Goal: Information Seeking & Learning: Learn about a topic

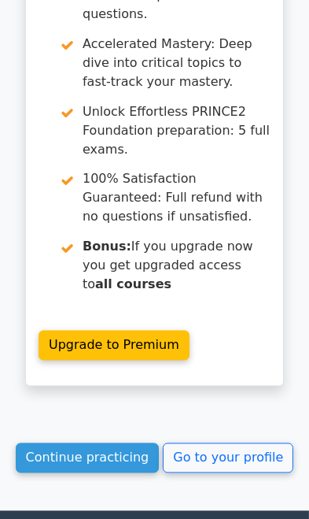
scroll to position [8357, 0]
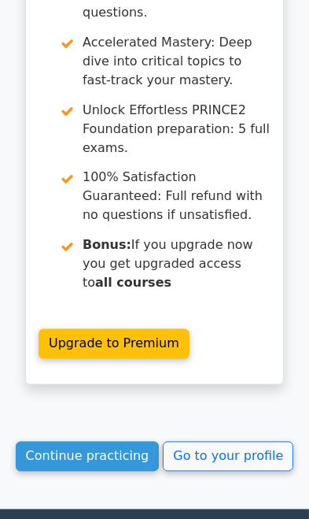
click at [121, 442] on link "Continue practicing" at bounding box center [88, 457] width 144 height 30
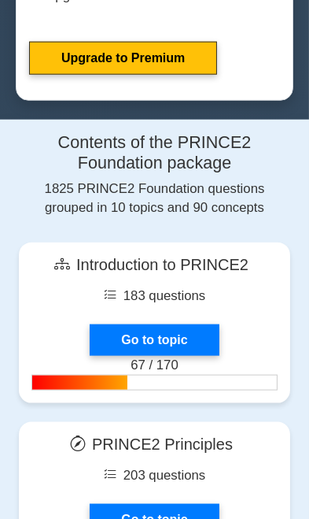
scroll to position [993, 0]
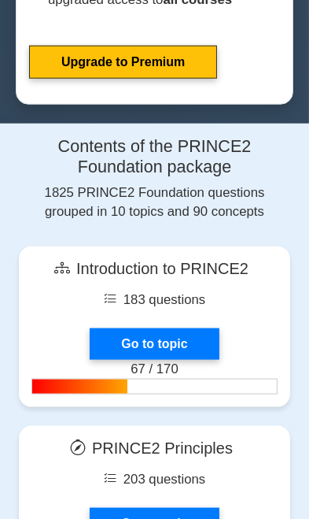
click at [189, 338] on link "Go to topic" at bounding box center [154, 343] width 129 height 31
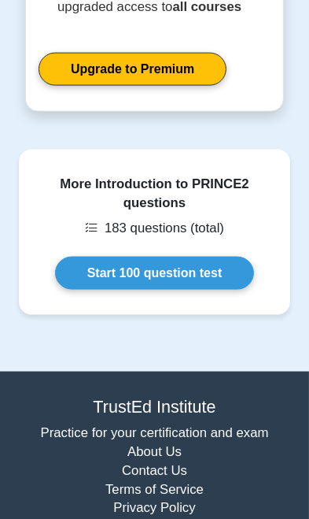
scroll to position [1193, 0]
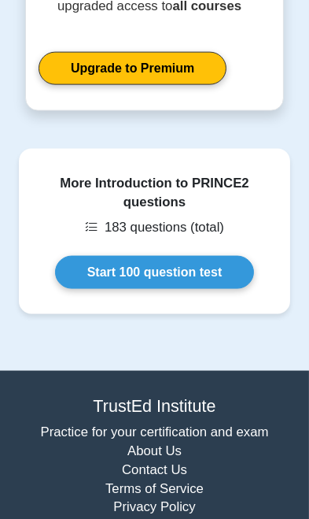
click at [94, 272] on link "Start 100 question test" at bounding box center [155, 272] width 200 height 33
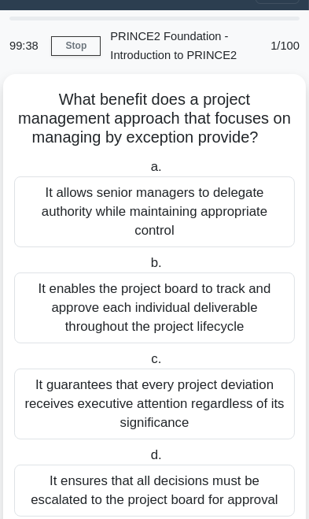
scroll to position [35, 0]
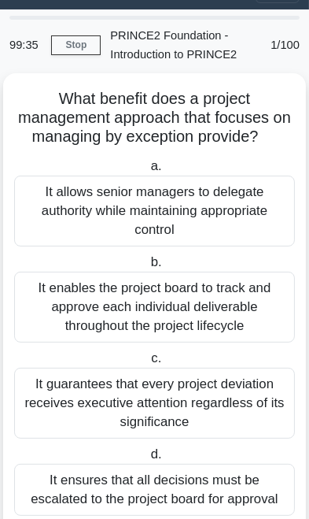
click at [65, 387] on div "It guarantees that every project deviation receives executive attention regardl…" at bounding box center [154, 403] width 281 height 71
click at [148, 364] on input "c. It guarantees that every project deviation receives executive attention rega…" at bounding box center [148, 358] width 0 height 10
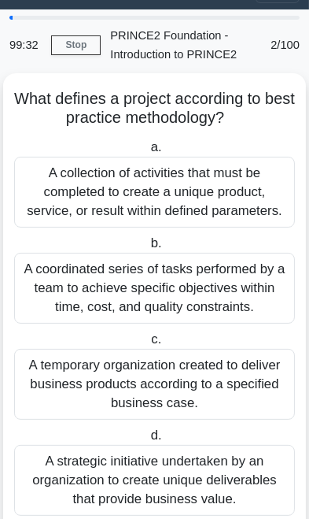
click at [59, 273] on div "A coordinated series of tasks performed by a team to achieve specific objective…" at bounding box center [154, 288] width 281 height 71
click at [147, 249] on input "b. A coordinated series of tasks performed by a team to achieve specific object…" at bounding box center [147, 243] width 0 height 10
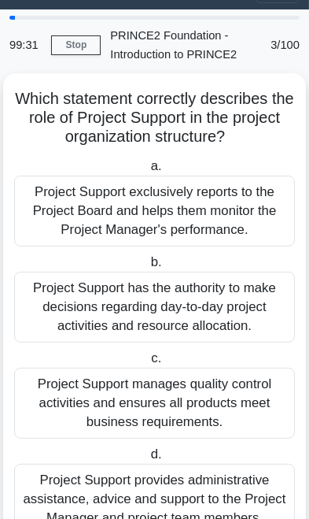
scroll to position [0, 0]
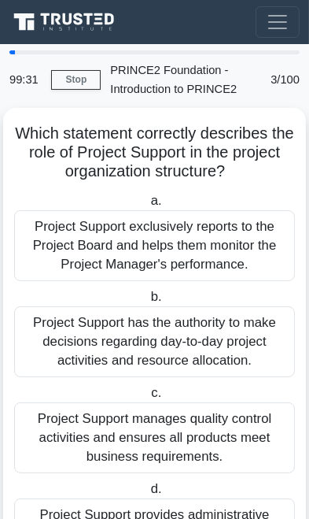
click at [64, 249] on div "Project Support exclusively reports to the Project Board and helps them monitor…" at bounding box center [154, 245] width 281 height 71
click at [147, 206] on input "a. Project Support exclusively reports to the Project Board and helps them moni…" at bounding box center [147, 201] width 0 height 10
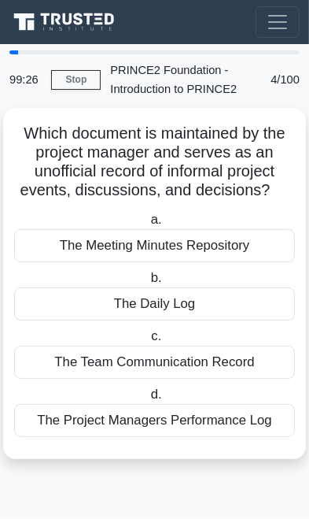
click at [59, 308] on div "The Daily Log" at bounding box center [154, 303] width 281 height 33
click at [147, 283] on input "b. The Daily Log" at bounding box center [147, 278] width 0 height 10
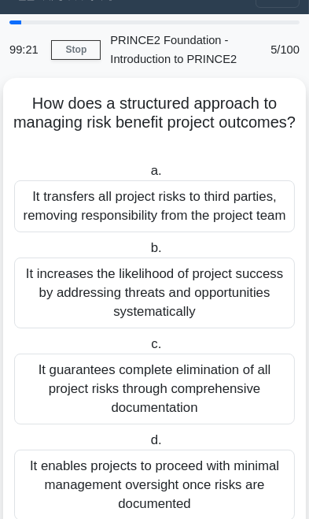
scroll to position [35, 0]
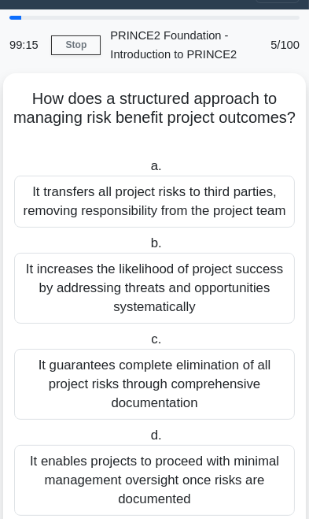
click at [59, 196] on div "It transfers all project risks to third parties, removing responsibility from t…" at bounding box center [154, 202] width 281 height 52
click at [147, 172] on input "a. It transfers all project risks to third parties, removing responsibility fro…" at bounding box center [147, 166] width 0 height 10
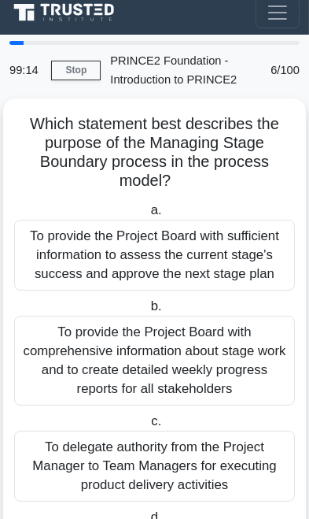
scroll to position [0, 0]
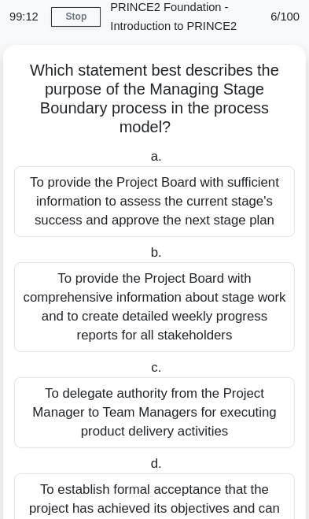
click at [62, 305] on div "To provide the Project Board with comprehensive information about stage work an…" at bounding box center [154, 307] width 281 height 90
click at [147, 258] on input "b. To provide the Project Board with comprehensive information about stage work…" at bounding box center [147, 253] width 0 height 10
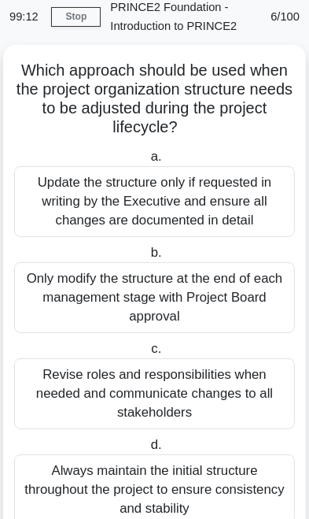
scroll to position [34, 0]
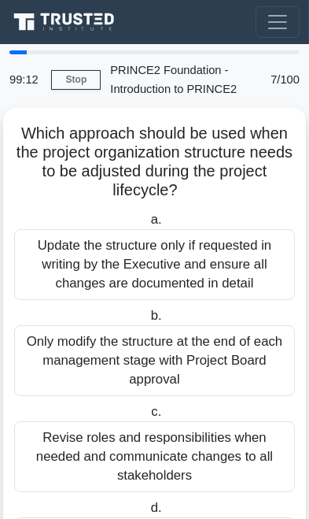
click at [57, 211] on label "a. Update the structure only if requested in writing by the Executive and ensur…" at bounding box center [154, 255] width 281 height 90
click at [147, 215] on input "a. Update the structure only if requested in writing by the Executive and ensur…" at bounding box center [147, 220] width 0 height 10
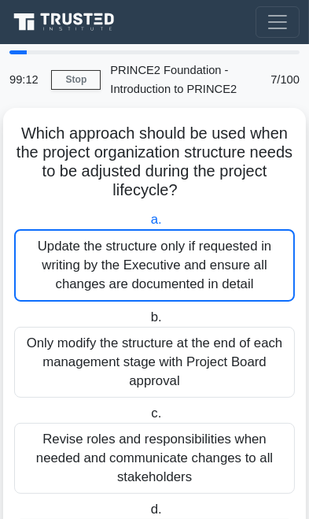
scroll to position [0, 0]
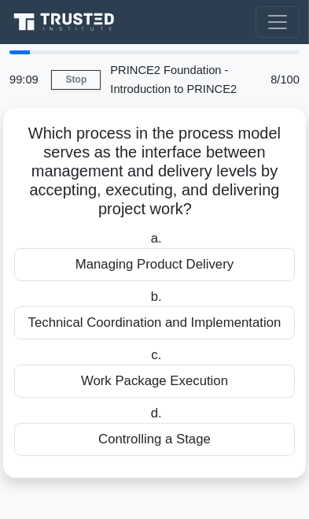
click at [59, 265] on div "Managing Product Delivery" at bounding box center [154, 264] width 281 height 33
click at [147, 244] on input "a. Managing Product Delivery" at bounding box center [147, 239] width 0 height 10
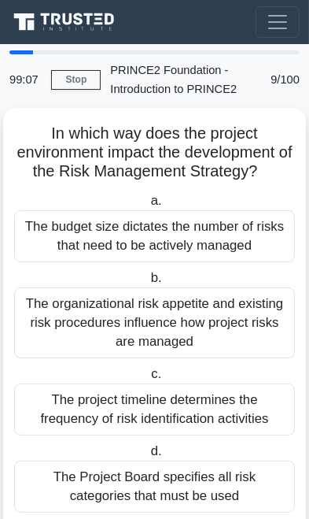
click at [64, 317] on div "The organizational risk appetite and existing risk procedures influence how pro…" at bounding box center [154, 322] width 281 height 71
click at [147, 283] on input "b. The organizational risk appetite and existing risk procedures influence how …" at bounding box center [147, 278] width 0 height 10
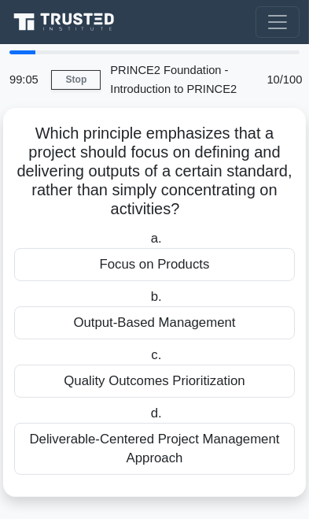
click at [60, 265] on div "Focus on Products" at bounding box center [154, 264] width 281 height 33
click at [147, 244] on input "a. Focus on Products" at bounding box center [147, 239] width 0 height 10
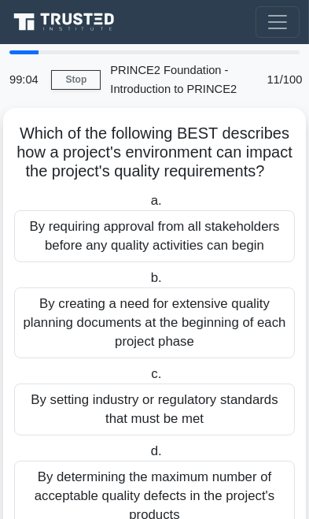
click at [63, 320] on div "By creating a need for extensive quality planning documents at the beginning of…" at bounding box center [154, 322] width 281 height 71
click at [147, 283] on input "b. By creating a need for extensive quality planning documents at the beginning…" at bounding box center [147, 278] width 0 height 10
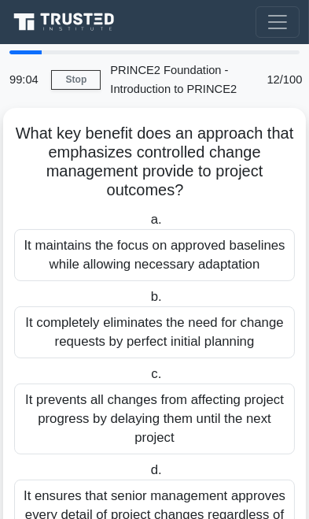
click at [52, 253] on div "It maintains the focus on approved baselines while allowing necessary adaptation" at bounding box center [154, 255] width 281 height 52
click at [147, 225] on input "a. It maintains the focus on approved baselines while allowing necessary adapta…" at bounding box center [147, 220] width 0 height 10
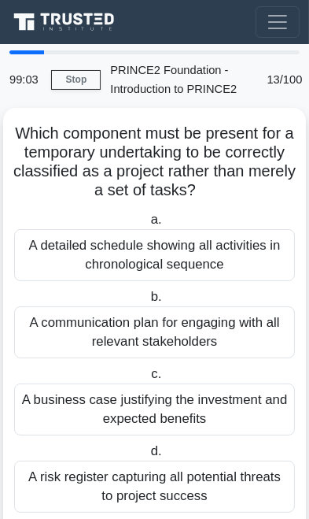
click at [60, 323] on div "A communication plan for engaging with all relevant stakeholders" at bounding box center [154, 332] width 281 height 52
click at [147, 302] on input "b. A communication plan for engaging with all relevant stakeholders" at bounding box center [147, 297] width 0 height 10
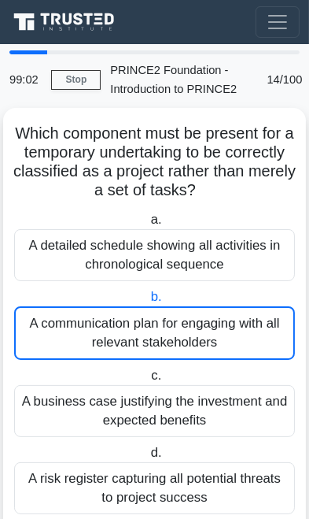
click at [49, 255] on div "A detailed schedule showing all activities in chronological sequence" at bounding box center [154, 255] width 281 height 52
click at [147, 225] on input "a. A detailed schedule showing all activities in chronological sequence" at bounding box center [147, 220] width 0 height 10
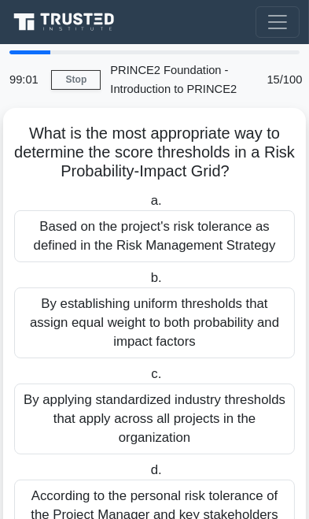
click at [51, 249] on div "Based on the project's risk tolerance as defined in the Risk Management Strategy" at bounding box center [154, 236] width 281 height 52
click at [147, 206] on input "a. Based on the project's risk tolerance as defined in the Risk Management Stra…" at bounding box center [147, 201] width 0 height 10
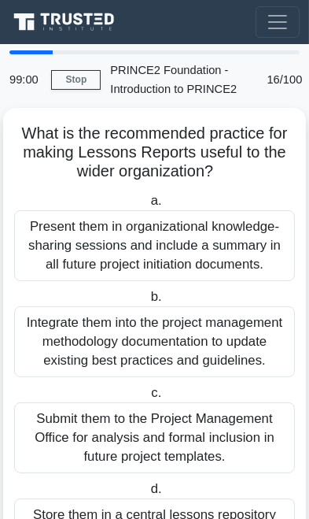
click at [65, 342] on div "Integrate them into the project management methodology documentation to update …" at bounding box center [154, 341] width 281 height 71
click at [147, 302] on input "b. Integrate them into the project management methodology documentation to upda…" at bounding box center [147, 297] width 0 height 10
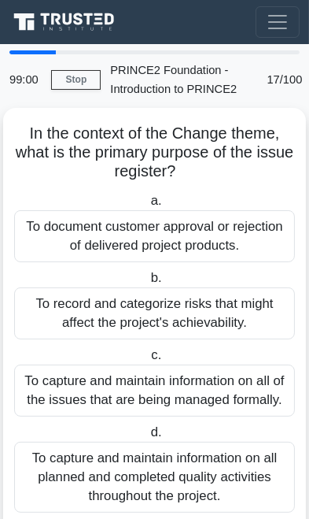
click at [57, 238] on div "To document customer approval or rejection of delivered project products." at bounding box center [154, 236] width 281 height 52
click at [147, 206] on input "a. To document customer approval or rejection of delivered project products." at bounding box center [147, 201] width 0 height 10
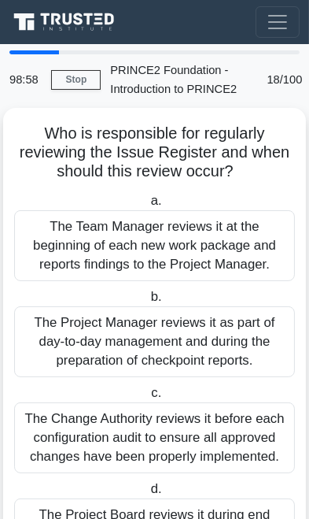
click at [64, 344] on div "The Project Manager reviews it as part of day-to-day management and during the …" at bounding box center [154, 341] width 281 height 71
click at [147, 302] on input "b. The Project Manager reviews it as part of day-to-day management and during t…" at bounding box center [147, 297] width 0 height 10
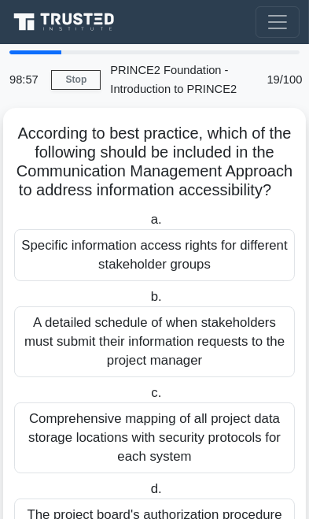
click at [54, 270] on div "Specific information access rights for different stakeholder groups" at bounding box center [154, 255] width 281 height 52
click at [147, 225] on input "a. Specific information access rights for different stakeholder groups" at bounding box center [147, 220] width 0 height 10
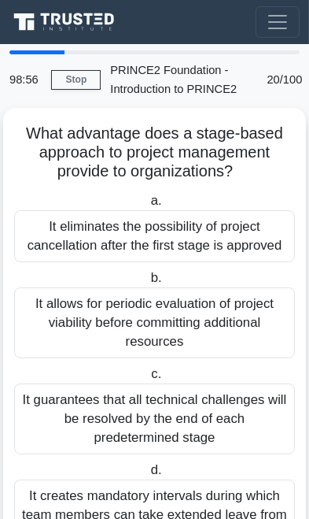
click at [61, 329] on div "It allows for periodic evaluation of project viability before committing additi…" at bounding box center [154, 322] width 281 height 71
click at [147, 283] on input "b. It allows for periodic evaluation of project viability before committing add…" at bounding box center [147, 278] width 0 height 10
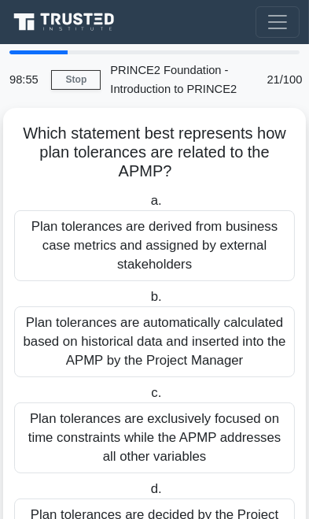
click at [48, 254] on div "Plan tolerances are derived from business case metrics and assigned by external…" at bounding box center [154, 245] width 281 height 71
click at [147, 206] on input "a. Plan tolerances are derived from business case metrics and assigned by exter…" at bounding box center [147, 201] width 0 height 10
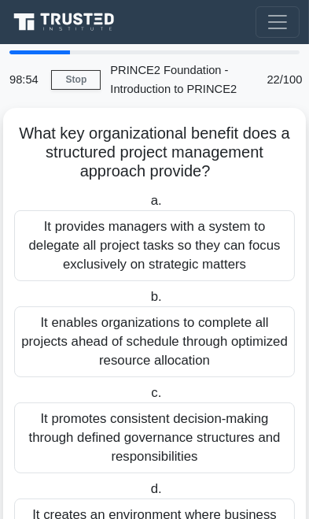
click at [57, 337] on div "It enables organizations to complete all projects ahead of schedule through opt…" at bounding box center [154, 341] width 281 height 71
click at [147, 302] on input "b. It enables organizations to complete all projects ahead of schedule through …" at bounding box center [147, 297] width 0 height 10
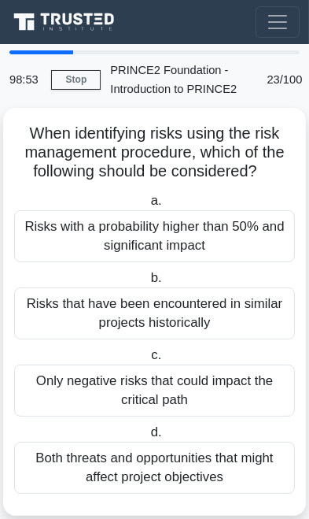
click at [57, 315] on div "Risks that have been encountered in similar projects historically" at bounding box center [154, 313] width 281 height 52
click at [147, 283] on input "b. Risks that have been encountered in similar projects historically" at bounding box center [147, 278] width 0 height 10
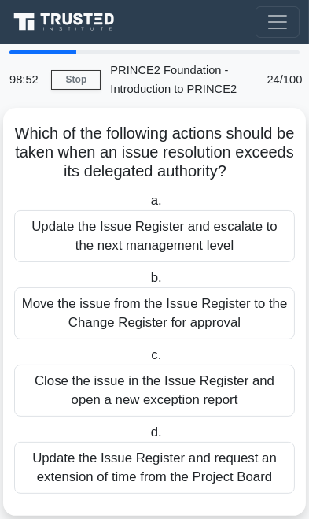
click at [46, 244] on div "Update the Issue Register and escalate to the next management level" at bounding box center [154, 236] width 281 height 52
click at [147, 206] on input "a. Update the Issue Register and escalate to the next management level" at bounding box center [147, 201] width 0 height 10
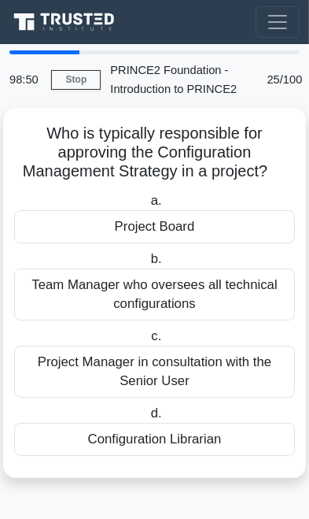
click at [57, 304] on div "Team Manager who oversees all technical configurations" at bounding box center [154, 294] width 281 height 52
click at [147, 264] on input "b. Team Manager who oversees all technical configurations" at bounding box center [147, 259] width 0 height 10
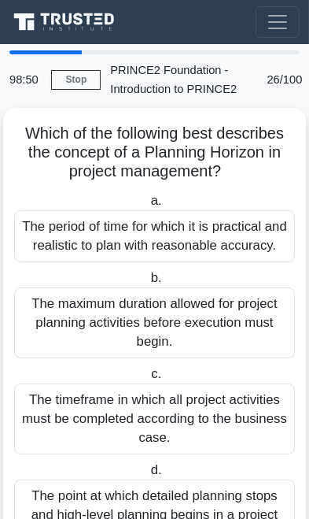
click at [52, 253] on div "The period of time for which it is practical and realistic to plan with reasona…" at bounding box center [154, 236] width 281 height 52
click at [147, 206] on input "a. The period of time for which it is practical and realistic to plan with reas…" at bounding box center [147, 201] width 0 height 10
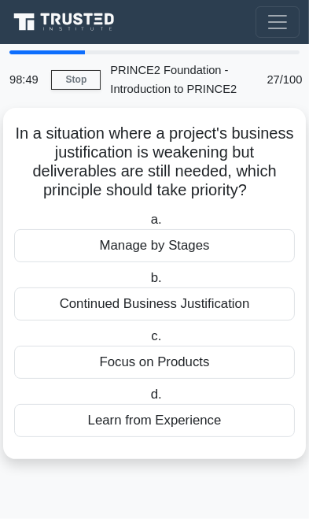
click at [55, 327] on label "c. Focus on Products" at bounding box center [154, 353] width 281 height 52
click at [148, 331] on input "c. Focus on Products" at bounding box center [148, 336] width 0 height 10
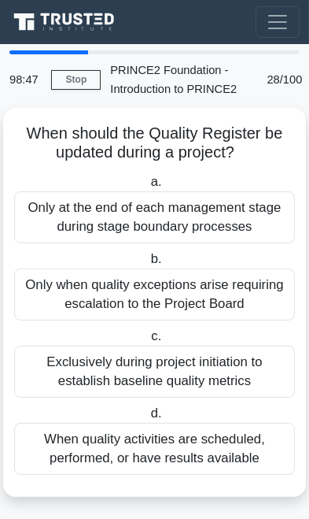
click at [58, 294] on div "Only when quality exceptions arise requiring escalation to the Project Board" at bounding box center [154, 294] width 281 height 52
click at [147, 264] on input "b. Only when quality exceptions arise requiring escalation to the Project Board" at bounding box center [147, 259] width 0 height 10
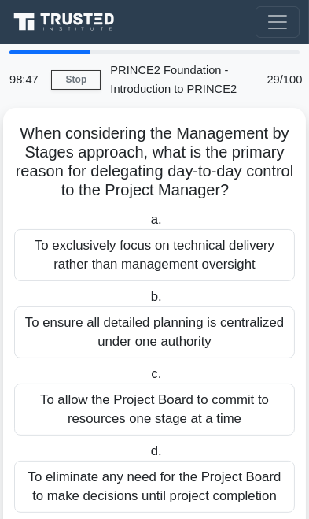
click at [53, 258] on div "To exclusively focus on technical delivery rather than management oversight" at bounding box center [154, 255] width 281 height 52
click at [147, 225] on input "a. To exclusively focus on technical delivery rather than management oversight" at bounding box center [147, 220] width 0 height 10
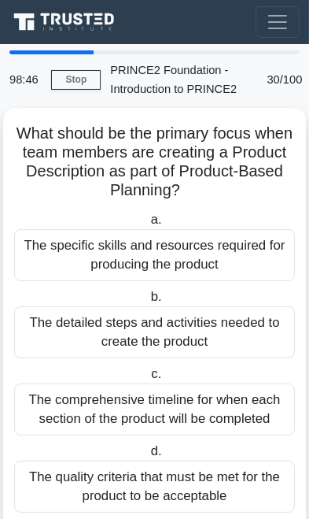
click at [61, 319] on div "The detailed steps and activities needed to create the product" at bounding box center [154, 332] width 281 height 52
click at [147, 302] on input "b. The detailed steps and activities needed to create the product" at bounding box center [147, 297] width 0 height 10
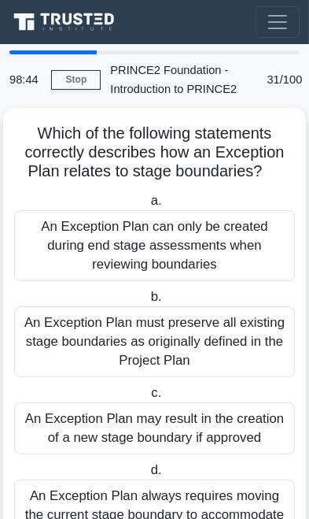
click at [57, 256] on div "An Exception Plan can only be created during end stage assessments when reviewi…" at bounding box center [154, 245] width 281 height 71
click at [147, 206] on input "a. An Exception Plan can only be created during end stage assessments when revi…" at bounding box center [147, 201] width 0 height 10
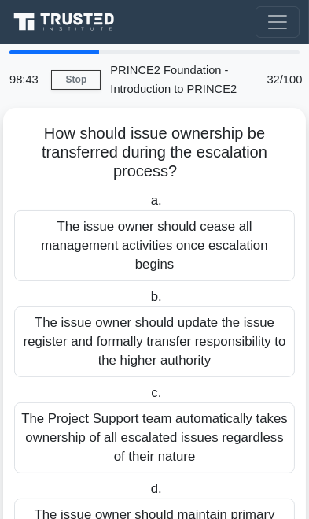
click at [62, 338] on div "The issue owner should update the issue register and formally transfer responsi…" at bounding box center [154, 341] width 281 height 71
click at [147, 302] on input "b. The issue owner should update the issue register and formally transfer respo…" at bounding box center [147, 297] width 0 height 10
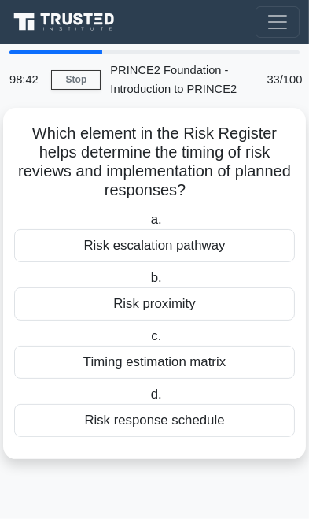
click at [65, 311] on div "Risk proximity" at bounding box center [154, 303] width 281 height 33
click at [147, 283] on input "b. Risk proximity" at bounding box center [147, 278] width 0 height 10
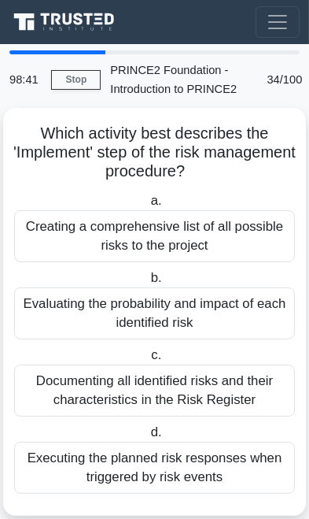
click at [48, 244] on div "Creating a comprehensive list of all possible risks to the project" at bounding box center [154, 236] width 281 height 52
click at [147, 206] on input "a. Creating a comprehensive list of all possible risks to the project" at bounding box center [147, 201] width 0 height 10
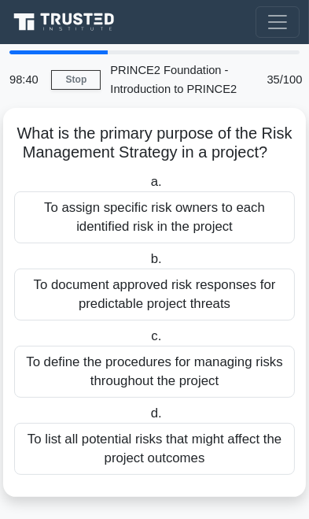
click at [60, 290] on div "To document approved risk responses for predictable project threats" at bounding box center [154, 294] width 281 height 52
click at [147, 264] on input "b. To document approved risk responses for predictable project threats" at bounding box center [147, 259] width 0 height 10
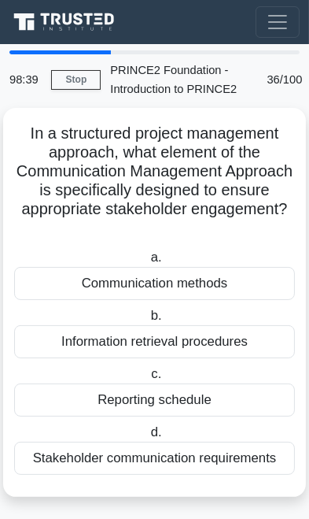
click at [67, 293] on div "Communication methods" at bounding box center [154, 283] width 281 height 33
click at [147, 263] on input "a. Communication methods" at bounding box center [147, 258] width 0 height 10
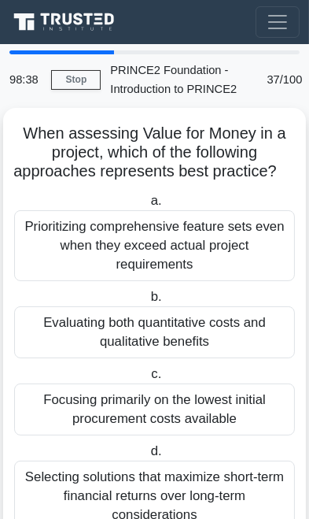
click at [66, 316] on label "b. Evaluating both quantitative costs and qualitative benefits" at bounding box center [154, 322] width 281 height 71
click at [147, 302] on input "b. Evaluating both quantitative costs and qualitative benefits" at bounding box center [147, 297] width 0 height 10
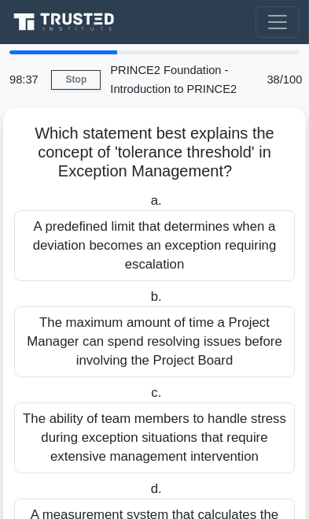
click at [55, 253] on div "A predefined limit that determines when a deviation becomes an exception requir…" at bounding box center [154, 245] width 281 height 71
click at [147, 206] on input "a. A predefined limit that determines when a deviation becomes an exception req…" at bounding box center [147, 201] width 0 height 10
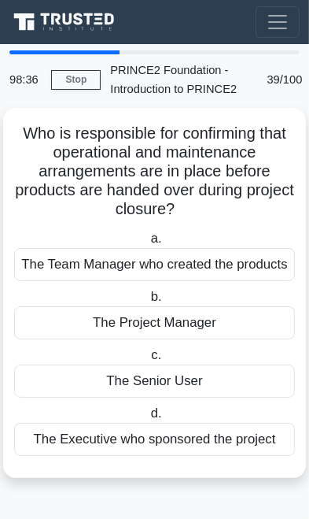
click at [63, 334] on div "The Project Manager" at bounding box center [154, 322] width 281 height 33
click at [147, 302] on input "b. The Project Manager" at bounding box center [147, 297] width 0 height 10
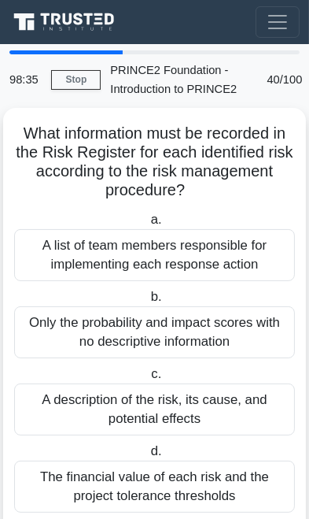
click at [46, 258] on div "A list of team members responsible for implementing each response action" at bounding box center [154, 255] width 281 height 52
click at [147, 225] on input "a. A list of team members responsible for implementing each response action" at bounding box center [147, 220] width 0 height 10
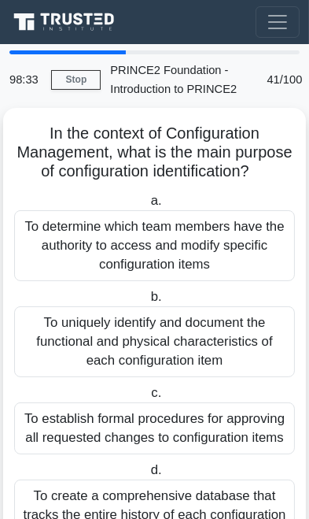
click at [62, 338] on div "To uniquely identify and document the functional and physical characteristics o…" at bounding box center [154, 341] width 281 height 71
click at [147, 302] on input "b. To uniquely identify and document the functional and physical characteristic…" at bounding box center [147, 297] width 0 height 10
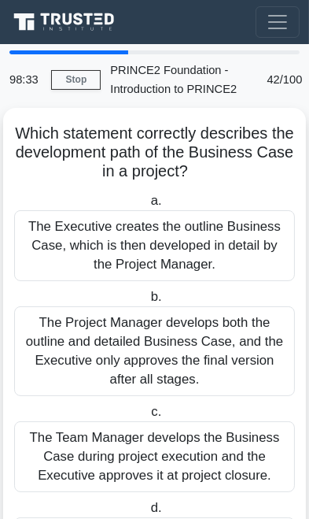
click at [51, 258] on div "The Executive creates the outline Business Case, which is then developed in det…" at bounding box center [154, 245] width 281 height 71
click at [147, 206] on input "a. The Executive creates the outline Business Case, which is then developed in …" at bounding box center [147, 201] width 0 height 10
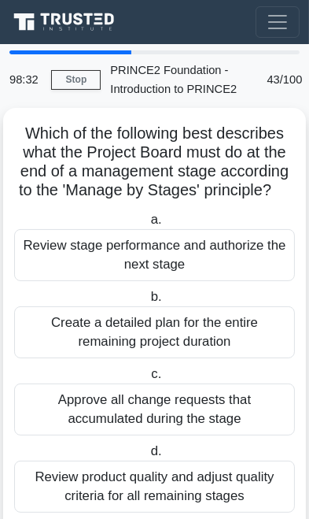
click at [64, 321] on div "Create a detailed plan for the entire remaining project duration" at bounding box center [154, 332] width 281 height 52
click at [147, 302] on input "b. Create a detailed plan for the entire remaining project duration" at bounding box center [147, 297] width 0 height 10
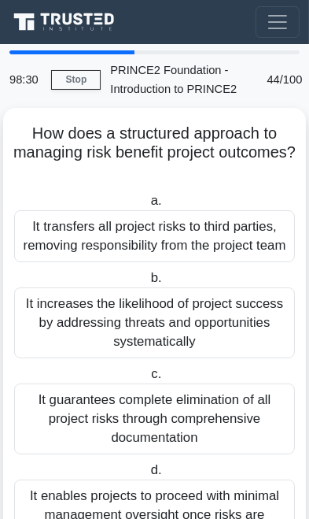
click at [49, 247] on div "It transfers all project risks to third parties, removing responsibility from t…" at bounding box center [154, 236] width 281 height 52
click at [147, 206] on input "a. It transfers all project risks to third parties, removing responsibility fro…" at bounding box center [147, 201] width 0 height 10
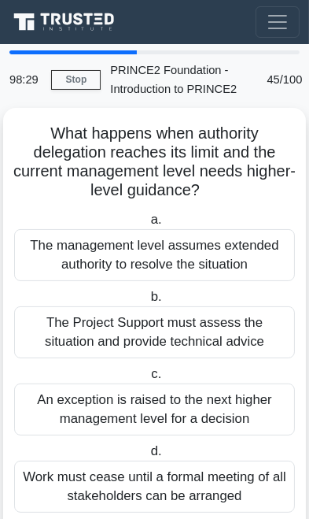
click at [68, 335] on div "The Project Support must assess the situation and provide technical advice" at bounding box center [154, 332] width 281 height 52
click at [147, 302] on input "b. The Project Support must assess the situation and provide technical advice" at bounding box center [147, 297] width 0 height 10
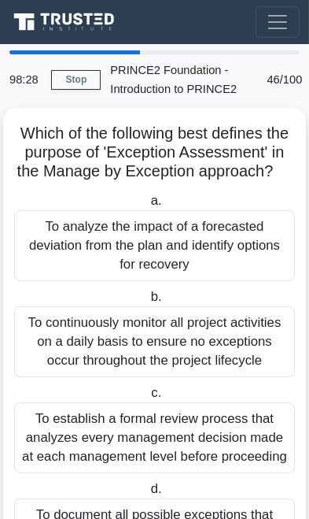
click at [52, 257] on div "To analyze the impact of a forecasted deviation from the plan and identify opti…" at bounding box center [154, 245] width 281 height 71
click at [147, 206] on input "a. To analyze the impact of a forecasted deviation from the plan and identify o…" at bounding box center [147, 201] width 0 height 10
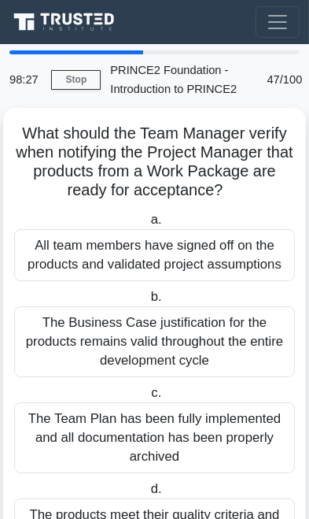
click at [68, 328] on div "The Business Case justification for the products remains valid throughout the e…" at bounding box center [154, 341] width 281 height 71
click at [147, 302] on input "b. The Business Case justification for the products remains valid throughout th…" at bounding box center [147, 297] width 0 height 10
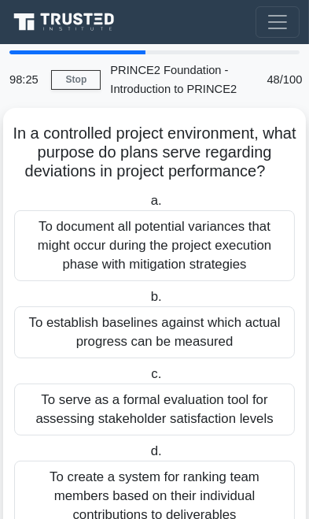
click at [52, 258] on div "To document all potential variances that might occur during the project executi…" at bounding box center [154, 245] width 281 height 71
click at [147, 206] on input "a. To document all potential variances that might occur during the project exec…" at bounding box center [147, 201] width 0 height 10
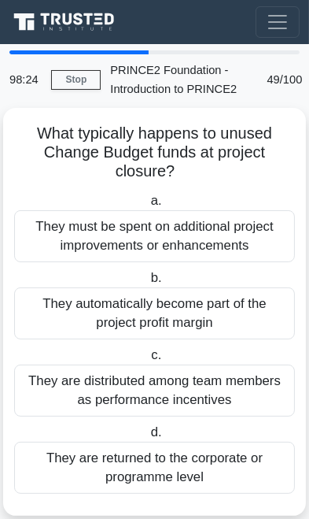
click at [70, 346] on label "c. They are distributed among team members as performance incentives" at bounding box center [154, 381] width 281 height 71
click at [148, 350] on input "c. They are distributed among team members as performance incentives" at bounding box center [148, 355] width 0 height 10
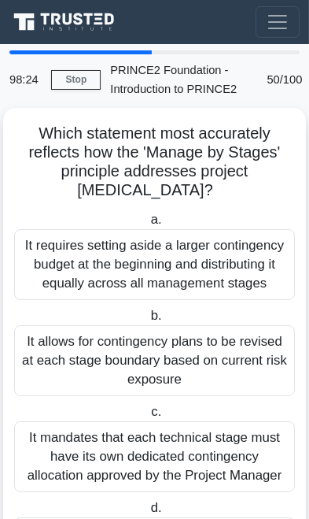
click at [68, 343] on div "It allows for contingency plans to be revised at each stage boundary based on c…" at bounding box center [154, 360] width 281 height 71
click at [147, 321] on input "b. It allows for contingency plans to be revised at each stage boundary based o…" at bounding box center [147, 316] width 0 height 10
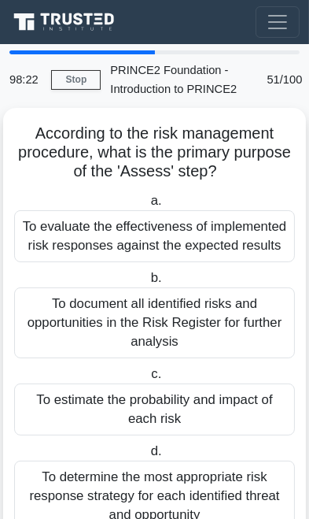
click at [53, 250] on div "To evaluate the effectiveness of implemented risk responses against the expecte…" at bounding box center [154, 236] width 281 height 52
click at [147, 206] on input "a. To evaluate the effectiveness of implemented risk responses against the expe…" at bounding box center [147, 201] width 0 height 10
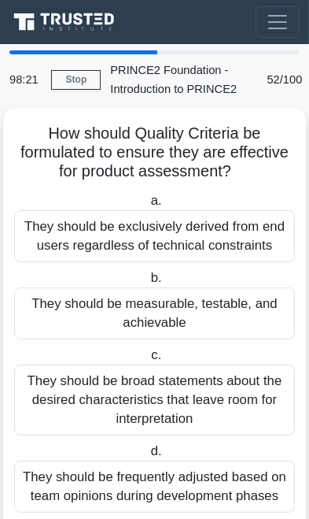
click at [50, 249] on div "They should be exclusively derived from end users regardless of technical const…" at bounding box center [154, 236] width 281 height 52
click at [147, 206] on input "a. They should be exclusively derived from end users regardless of technical co…" at bounding box center [147, 201] width 0 height 10
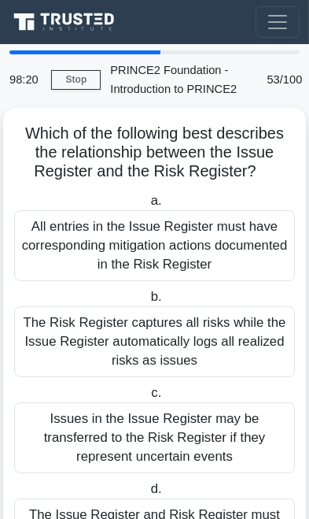
click at [54, 259] on div "All entries in the Issue Register must have corresponding mitigation actions do…" at bounding box center [154, 245] width 281 height 71
click at [147, 206] on input "a. All entries in the Issue Register must have corresponding mitigation actions…" at bounding box center [147, 201] width 0 height 10
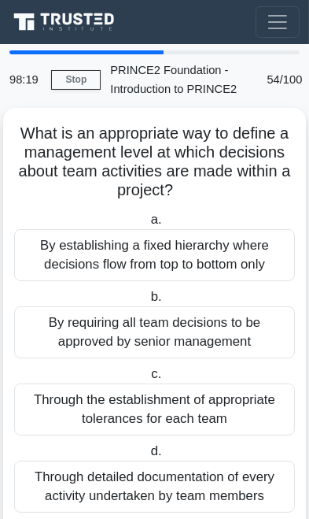
click at [61, 279] on div "By establishing a fixed hierarchy where decisions flow from top to bottom only" at bounding box center [154, 255] width 281 height 52
click at [147, 225] on input "a. By establishing a fixed hierarchy where decisions flow from top to bottom on…" at bounding box center [147, 220] width 0 height 10
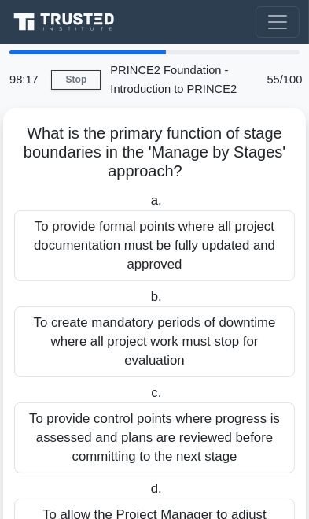
click at [63, 341] on div "To create mandatory periods of downtime where all project work must stop for ev…" at bounding box center [154, 341] width 281 height 71
click at [147, 302] on input "b. To create mandatory periods of downtime where all project work must stop for…" at bounding box center [147, 297] width 0 height 10
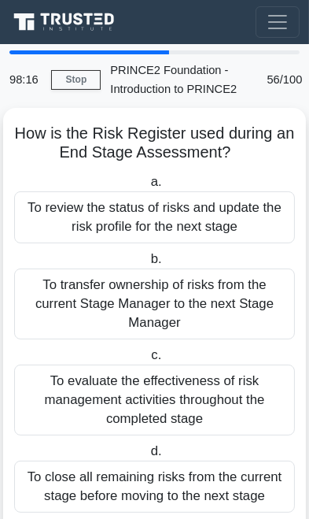
click at [50, 227] on div "To review the status of risks and update the risk profile for the next stage" at bounding box center [154, 217] width 281 height 52
click at [147, 187] on input "a. To review the status of risks and update the risk profile for the next stage" at bounding box center [147, 182] width 0 height 10
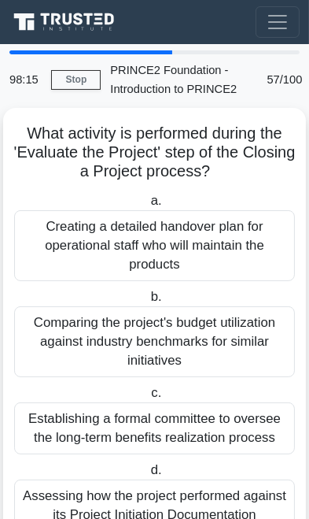
click at [67, 340] on div "Comparing the project's budget utilization against industry benchmarks for simi…" at bounding box center [154, 341] width 281 height 71
click at [147, 302] on input "b. Comparing the project's budget utilization against industry benchmarks for s…" at bounding box center [147, 297] width 0 height 10
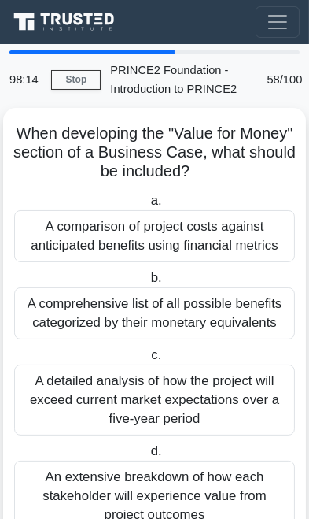
click at [50, 246] on div "A comparison of project costs against anticipated benefits using financial metr…" at bounding box center [154, 236] width 281 height 52
click at [147, 206] on input "a. A comparison of project costs against anticipated benefits using financial m…" at bounding box center [147, 201] width 0 height 10
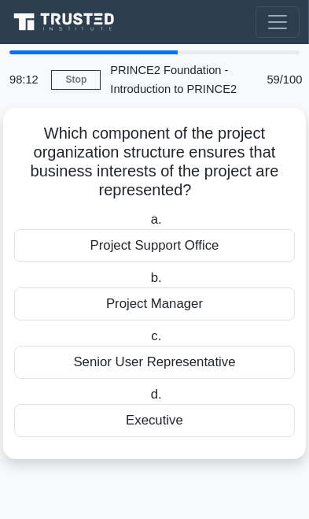
click at [67, 312] on div "Project Manager" at bounding box center [154, 303] width 281 height 33
click at [147, 283] on input "b. Project Manager" at bounding box center [147, 278] width 0 height 10
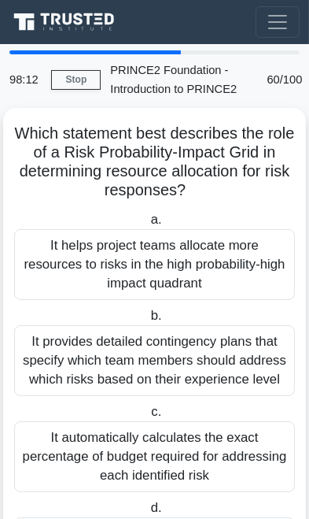
click at [55, 250] on div "It helps project teams allocate more resources to risks in the high probability…" at bounding box center [154, 264] width 281 height 71
click at [147, 225] on input "a. It helps project teams allocate more resources to risks in the high probabil…" at bounding box center [147, 220] width 0 height 10
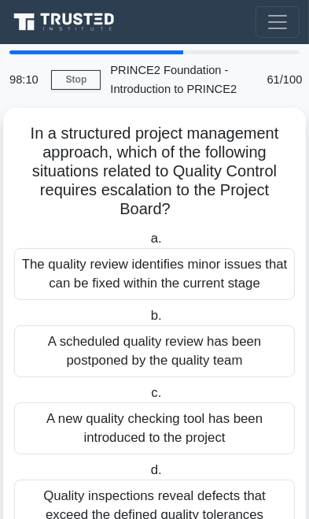
click at [61, 286] on div "The quality review identifies minor issues that can be fixed within the current…" at bounding box center [154, 274] width 281 height 52
click at [147, 244] on input "a. The quality review identifies minor issues that can be fixed within the curr…" at bounding box center [147, 239] width 0 height 10
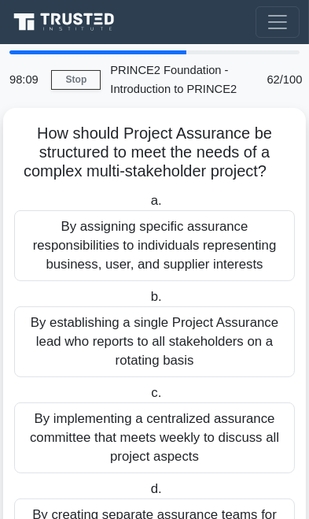
click at [56, 246] on div "By assigning specific assurance responsibilities to individuals representing bu…" at bounding box center [154, 245] width 281 height 71
click at [147, 206] on input "a. By assigning specific assurance responsibilities to individuals representing…" at bounding box center [147, 201] width 0 height 10
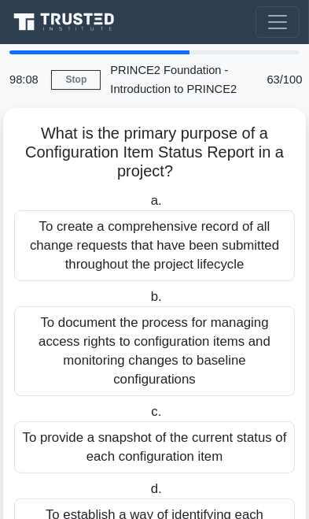
click at [54, 250] on div "To create a comprehensive record of all change requests that have been submitte…" at bounding box center [154, 245] width 281 height 71
click at [147, 206] on input "a. To create a comprehensive record of all change requests that have been submi…" at bounding box center [147, 201] width 0 height 10
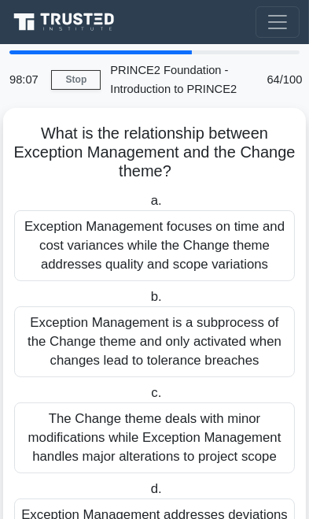
click at [206, 343] on div "Exception Management is a subprocess of the Change theme and only activated whe…" at bounding box center [154, 341] width 281 height 71
click at [147, 302] on input "b. Exception Management is a subprocess of the Change theme and only activated …" at bounding box center [147, 297] width 0 height 10
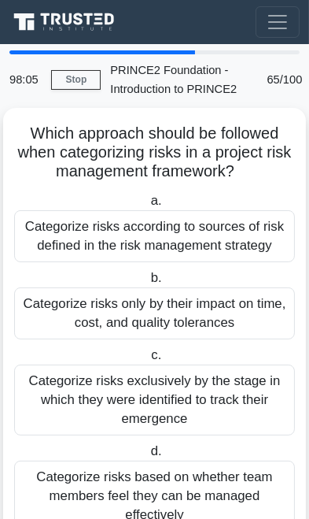
click at [209, 386] on div "Categorize risks exclusively by the stage in which they were identified to trac…" at bounding box center [154, 399] width 281 height 71
click at [148, 360] on input "c. Categorize risks exclusively by the stage in which they were identified to t…" at bounding box center [148, 355] width 0 height 10
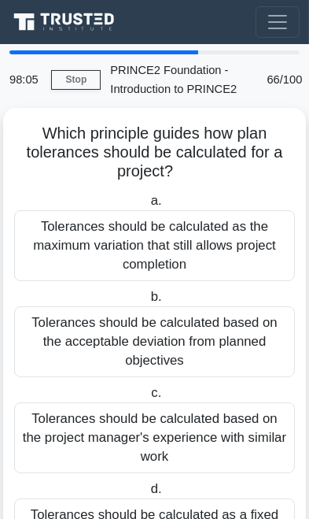
click at [213, 334] on div "Tolerances should be calculated based on the acceptable deviation from planned …" at bounding box center [154, 341] width 281 height 71
click at [147, 302] on input "b. Tolerances should be calculated based on the acceptable deviation from plann…" at bounding box center [147, 297] width 0 height 10
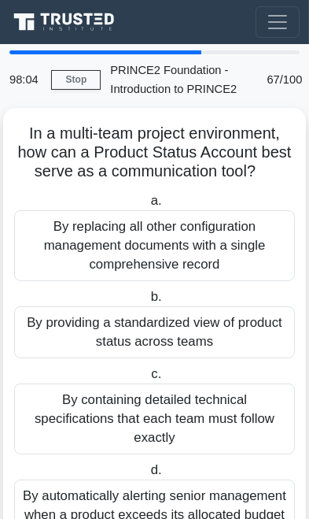
click at [227, 325] on div "By providing a standardized view of product status across teams" at bounding box center [154, 332] width 281 height 52
click at [147, 302] on input "b. By providing a standardized view of product status across teams" at bounding box center [147, 297] width 0 height 10
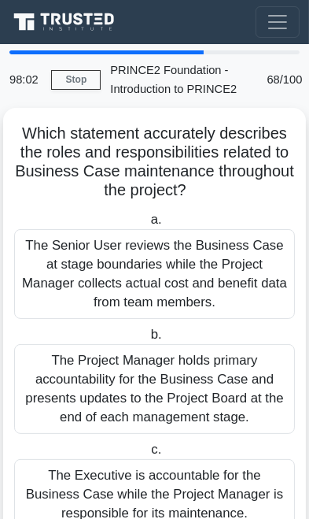
click at [181, 387] on div "The Project Manager holds primary accountability for the Business Case and pres…" at bounding box center [154, 389] width 281 height 90
click at [147, 340] on input "b. The Project Manager holds primary accountability for the Business Case and p…" at bounding box center [147, 335] width 0 height 10
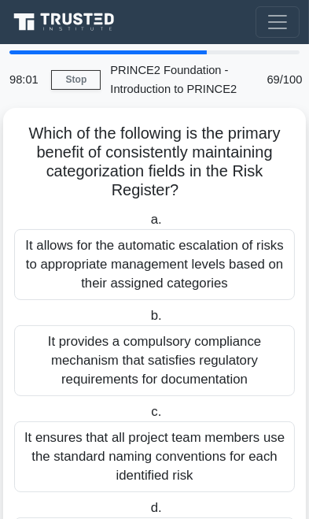
click at [197, 354] on div "It provides a compulsory compliance mechanism that satisfies regulatory require…" at bounding box center [154, 360] width 281 height 71
click at [147, 321] on input "b. It provides a compulsory compliance mechanism that satisfies regulatory requ…" at bounding box center [147, 316] width 0 height 10
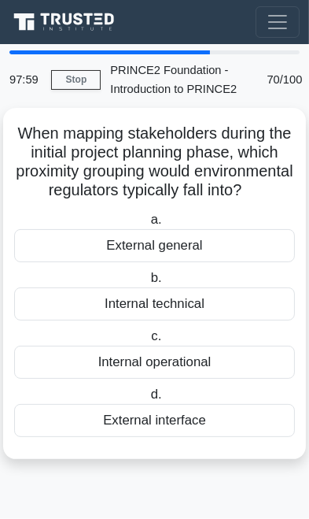
click at [230, 297] on div "Internal technical" at bounding box center [154, 303] width 281 height 33
click at [147, 283] on input "b. Internal technical" at bounding box center [147, 278] width 0 height 10
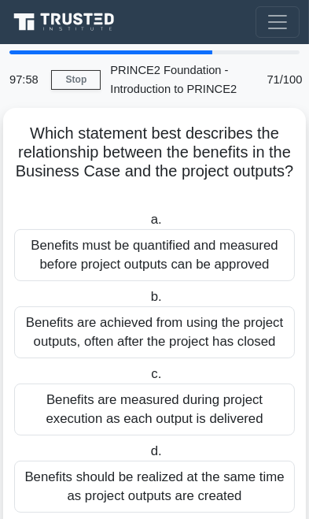
click at [198, 338] on div "Benefits are achieved from using the project outputs, often after the project h…" at bounding box center [154, 332] width 281 height 52
click at [147, 302] on input "b. Benefits are achieved from using the project outputs, often after the projec…" at bounding box center [147, 297] width 0 height 10
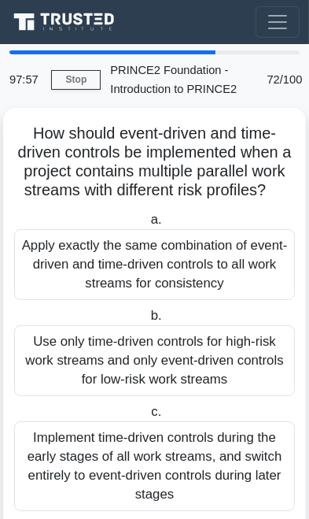
click at [210, 331] on div "Use only time-driven controls for high-risk work streams and only event-driven …" at bounding box center [154, 360] width 281 height 71
click at [147, 321] on input "b. Use only time-driven controls for high-risk work streams and only event-driv…" at bounding box center [147, 316] width 0 height 10
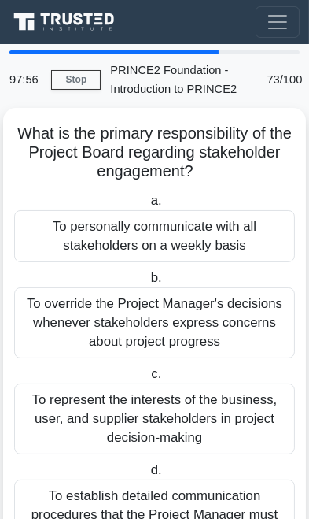
click at [209, 335] on div "To override the Project Manager's decisions whenever stakeholders express conce…" at bounding box center [154, 322] width 281 height 71
click at [147, 283] on input "b. To override the Project Manager's decisions whenever stakeholders express co…" at bounding box center [147, 278] width 0 height 10
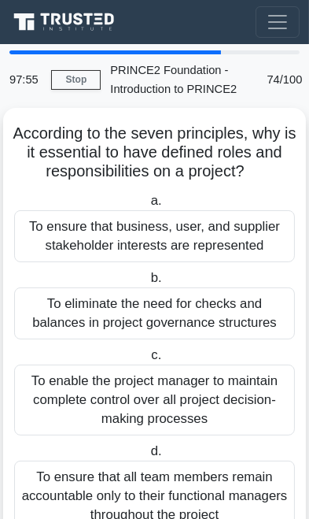
click at [222, 325] on div "To eliminate the need for checks and balances in project governance structures" at bounding box center [154, 313] width 281 height 52
click at [147, 283] on input "b. To eliminate the need for checks and balances in project governance structur…" at bounding box center [147, 278] width 0 height 10
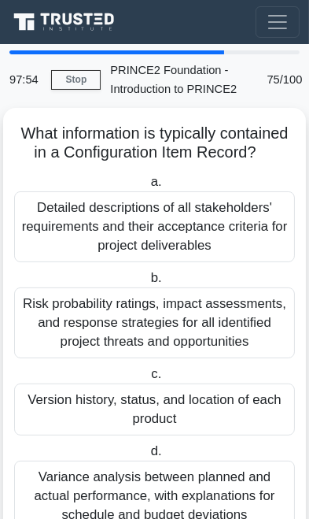
click at [227, 322] on div "Risk probability ratings, impact assessments, and response strategies for all i…" at bounding box center [154, 322] width 281 height 71
click at [147, 283] on input "b. Risk probability ratings, impact assessments, and response strategies for al…" at bounding box center [147, 278] width 0 height 10
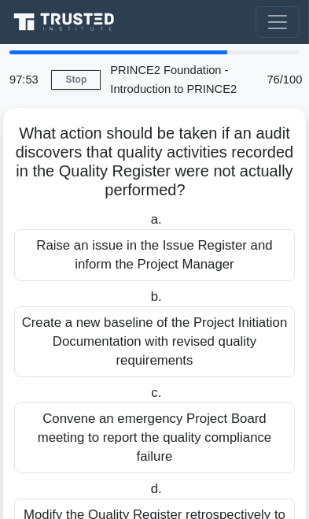
click at [212, 333] on div "Create a new baseline of the Project Initiation Documentation with revised qual…" at bounding box center [154, 341] width 281 height 71
click at [147, 302] on input "b. Create a new baseline of the Project Initiation Documentation with revised q…" at bounding box center [147, 297] width 0 height 10
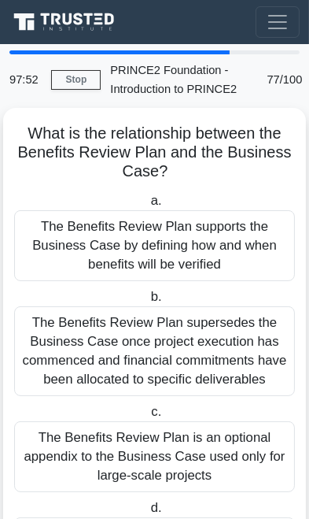
click at [215, 338] on div "The Benefits Review Plan supersedes the Business Case once project execution ha…" at bounding box center [154, 351] width 281 height 90
click at [147, 302] on input "b. The Benefits Review Plan supersedes the Business Case once project execution…" at bounding box center [147, 297] width 0 height 10
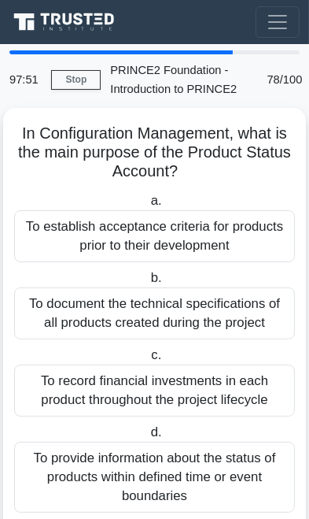
click at [225, 321] on div "To document the technical specifications of all products created during the pro…" at bounding box center [154, 313] width 281 height 52
click at [147, 283] on input "b. To document the technical specifications of all products created during the …" at bounding box center [147, 278] width 0 height 10
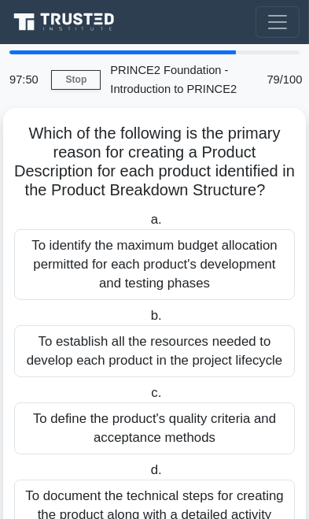
click at [205, 350] on div "To establish all the resources needed to develop each product in the project li…" at bounding box center [154, 351] width 281 height 52
click at [147, 321] on input "b. To establish all the resources needed to develop each product in the project…" at bounding box center [147, 316] width 0 height 10
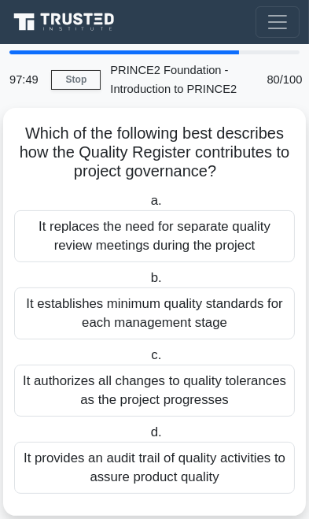
click at [222, 313] on div "It establishes minimum quality standards for each management stage" at bounding box center [154, 313] width 281 height 52
click at [147, 283] on input "b. It establishes minimum quality standards for each management stage" at bounding box center [147, 278] width 0 height 10
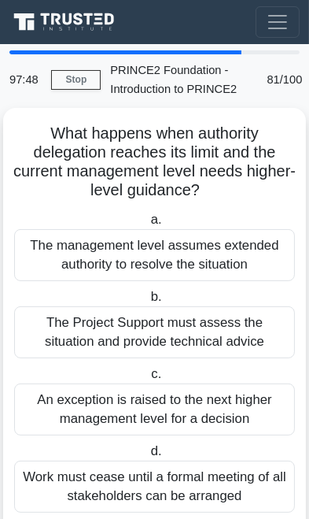
click at [222, 329] on div "The Project Support must assess the situation and provide technical advice" at bounding box center [154, 332] width 281 height 52
click at [147, 302] on input "b. The Project Support must assess the situation and provide technical advice" at bounding box center [147, 297] width 0 height 10
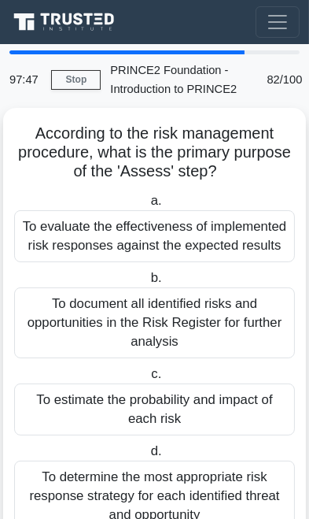
click at [209, 331] on div "To document all identified risks and opportunities in the Risk Register for fur…" at bounding box center [154, 322] width 281 height 71
click at [147, 283] on input "b. To document all identified risks and opportunities in the Risk Register for …" at bounding box center [147, 278] width 0 height 10
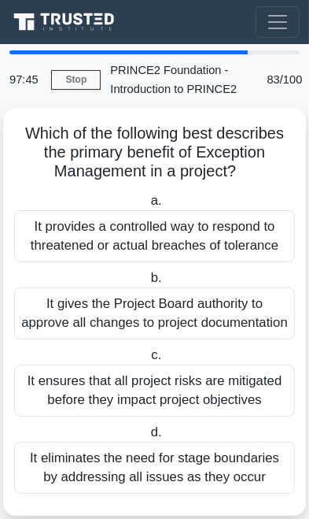
click at [207, 326] on div "It gives the Project Board authority to approve all changes to project document…" at bounding box center [154, 313] width 281 height 52
click at [147, 283] on input "b. It gives the Project Board authority to approve all changes to project docum…" at bounding box center [147, 278] width 0 height 10
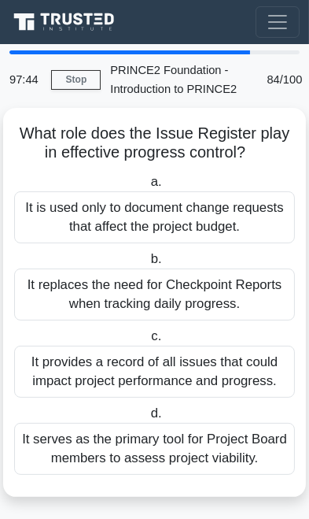
click at [219, 306] on div "It replaces the need for Checkpoint Reports when tracking daily progress." at bounding box center [154, 294] width 281 height 52
click at [147, 264] on input "b. It replaces the need for Checkpoint Reports when tracking daily progress." at bounding box center [147, 259] width 0 height 10
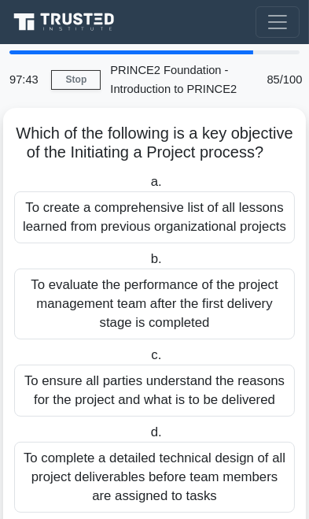
click at [222, 307] on div "To evaluate the performance of the project management team after the first deli…" at bounding box center [154, 303] width 281 height 71
click at [147, 264] on input "b. To evaluate the performance of the project management team after the first d…" at bounding box center [147, 259] width 0 height 10
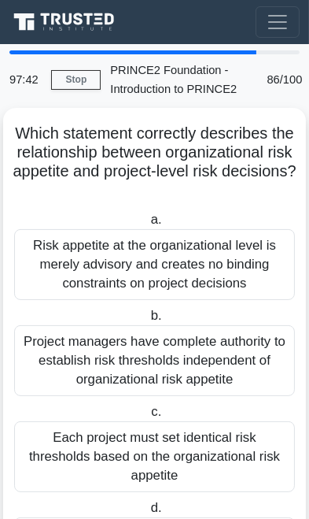
click at [224, 296] on div "Risk appetite at the organizational level is merely advisory and creates no bin…" at bounding box center [154, 264] width 281 height 71
click at [147, 225] on input "a. Risk appetite at the organizational level is merely advisory and creates no …" at bounding box center [147, 220] width 0 height 10
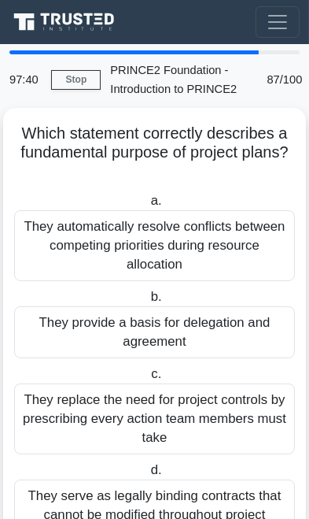
click at [217, 312] on div "They provide a basis for delegation and agreement" at bounding box center [154, 332] width 281 height 52
click at [147, 302] on input "b. They provide a basis for delegation and agreement" at bounding box center [147, 297] width 0 height 10
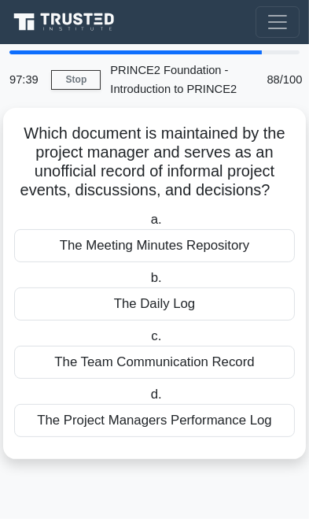
click at [216, 307] on div "The Daily Log" at bounding box center [154, 303] width 281 height 33
click at [147, 283] on input "b. The Daily Log" at bounding box center [147, 278] width 0 height 10
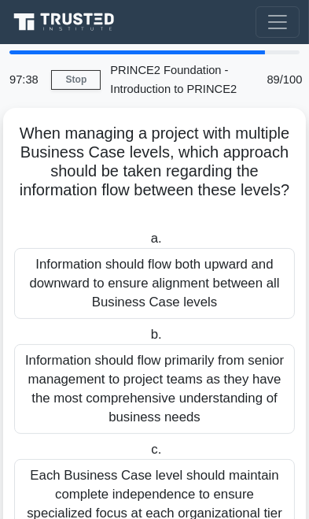
click at [183, 363] on div "Information should flow primarily from senior management to project teams as th…" at bounding box center [154, 389] width 281 height 90
click at [147, 340] on input "b. Information should flow primarily from senior management to project teams as…" at bounding box center [147, 335] width 0 height 10
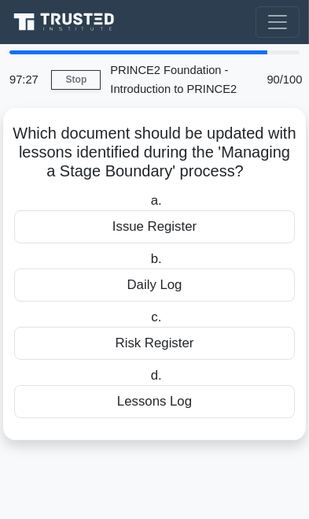
click at [164, 418] on div "Lessons Log" at bounding box center [154, 401] width 281 height 33
click at [147, 381] on input "d. Lessons Log" at bounding box center [147, 376] width 0 height 10
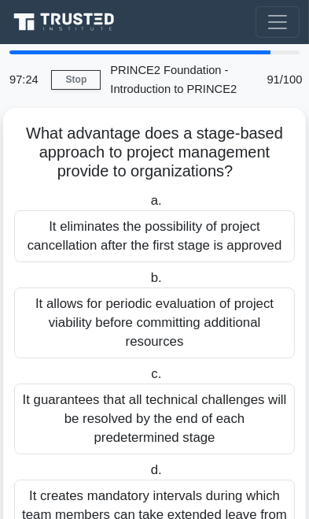
click at [69, 80] on link "Stop" at bounding box center [76, 80] width 50 height 20
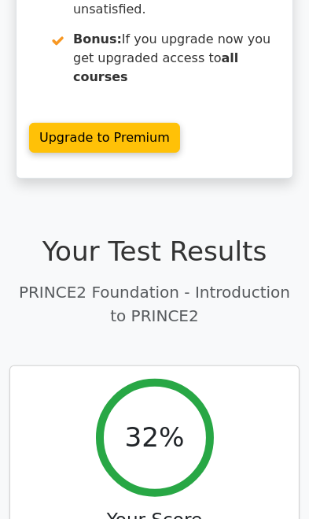
scroll to position [866, 0]
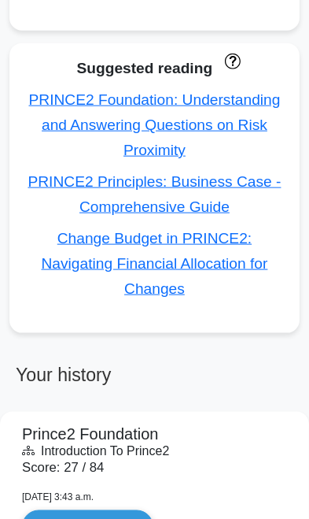
scroll to position [1114, 0]
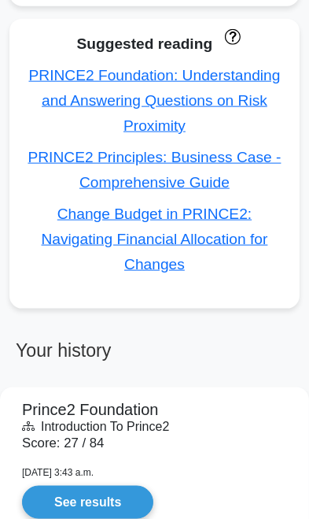
click at [116, 486] on link "See results" at bounding box center [87, 502] width 131 height 33
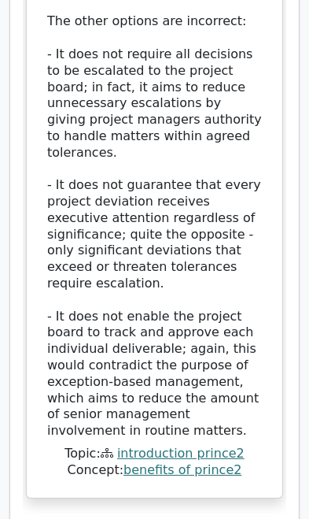
scroll to position [3111, 0]
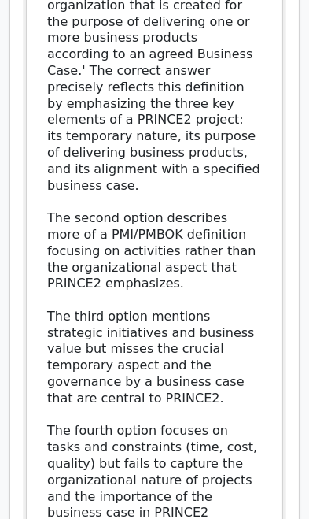
scroll to position [4285, 0]
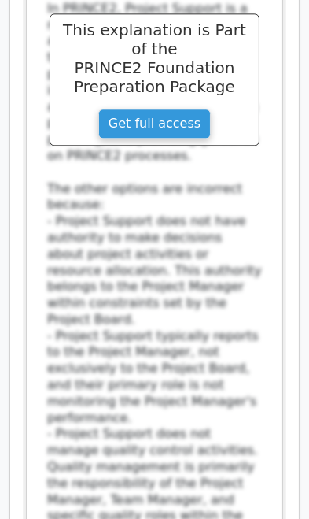
scroll to position [5583, 0]
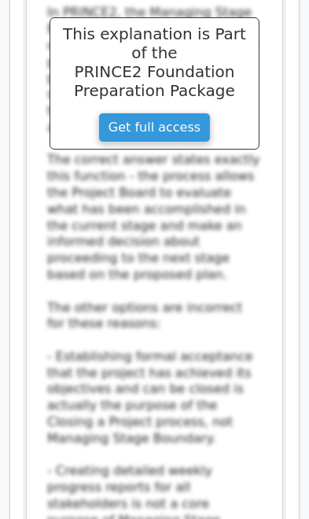
scroll to position [6852, 0]
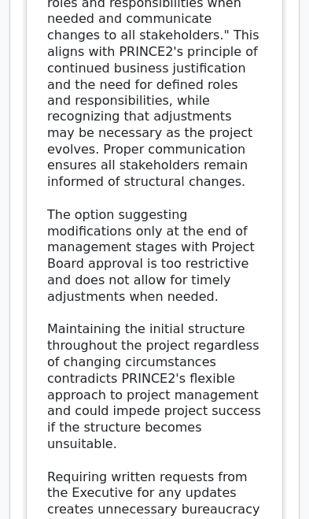
scroll to position [8388, 0]
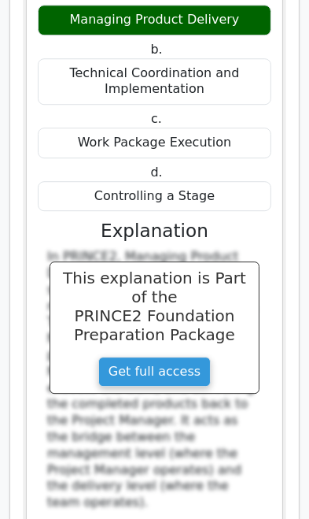
scroll to position [9339, 0]
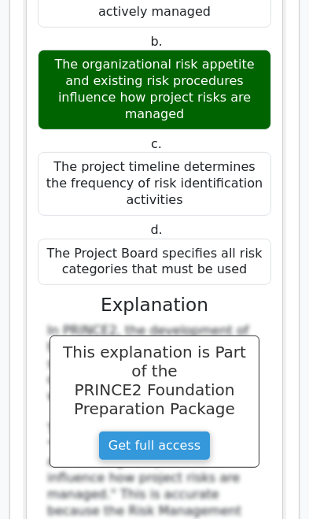
scroll to position [10492, 0]
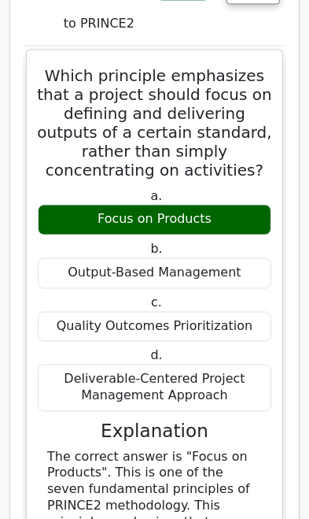
scroll to position [11728, 0]
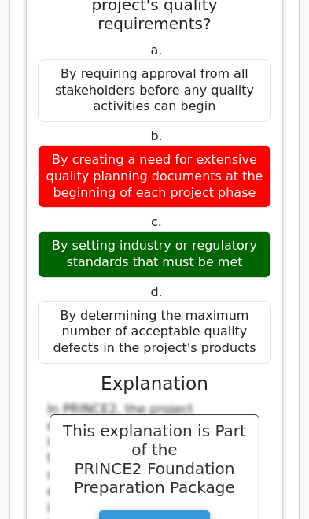
scroll to position [12992, 0]
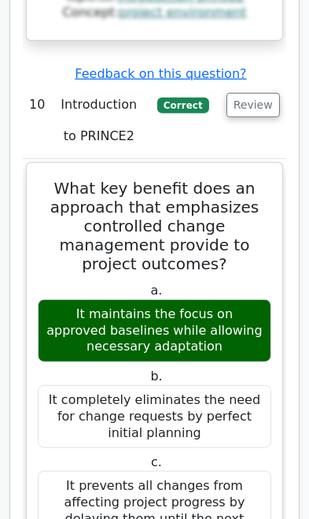
scroll to position [14189, 0]
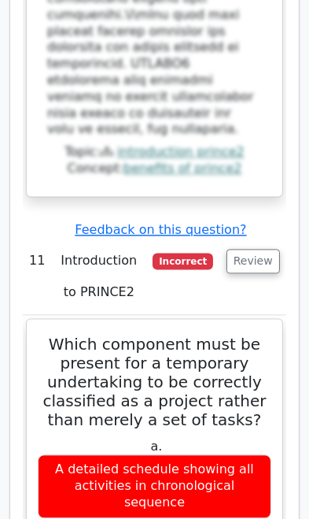
scroll to position [15342, 0]
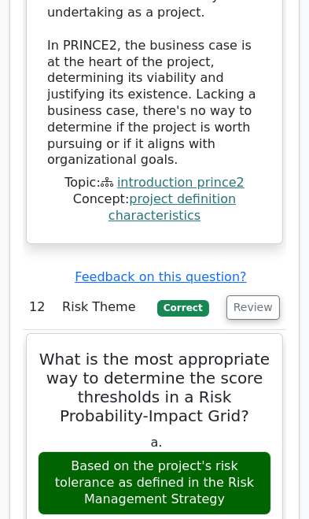
scroll to position [16627, 0]
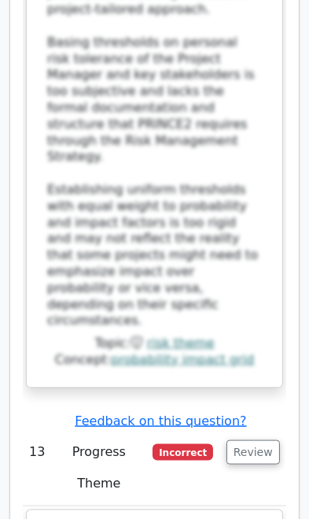
scroll to position [17970, 0]
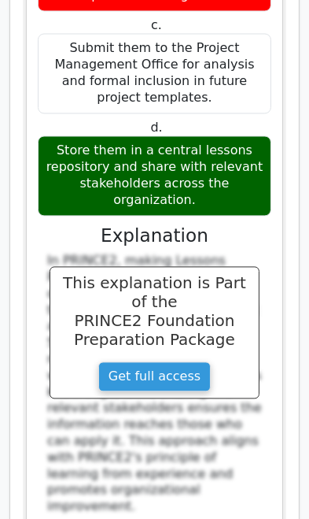
scroll to position [18805, 0]
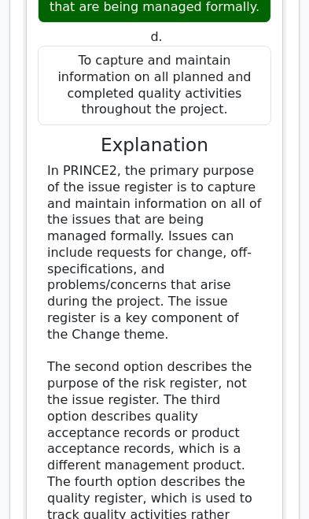
scroll to position [20004, 0]
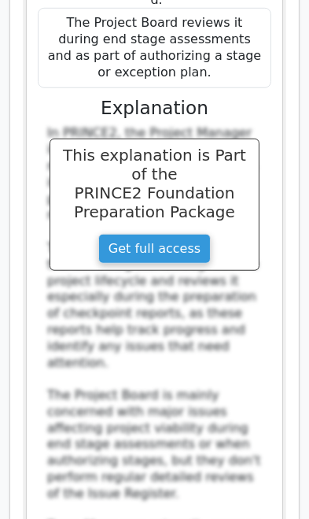
scroll to position [21137, 0]
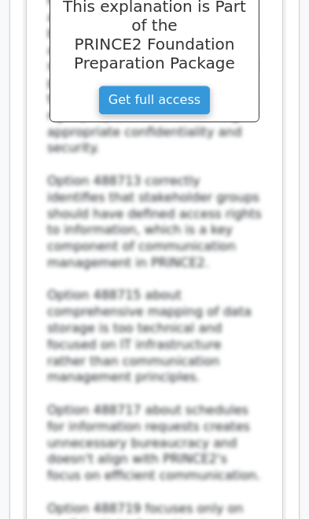
scroll to position [22622, 0]
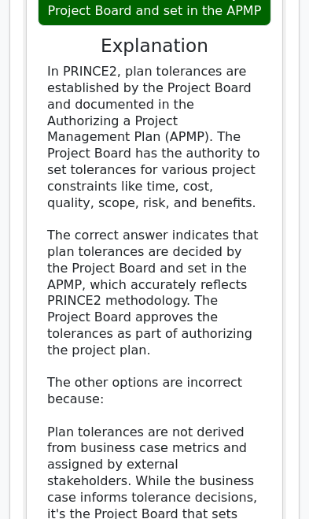
scroll to position [23814, 0]
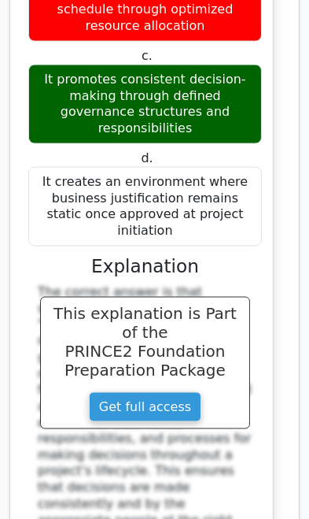
scroll to position [25076, 0]
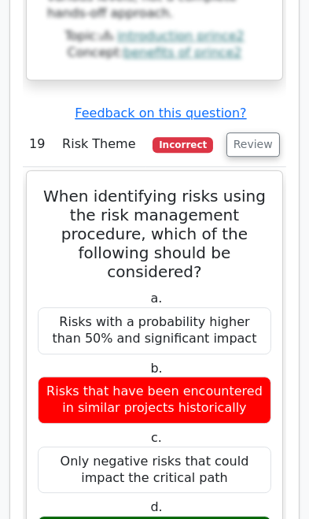
scroll to position [26152, 0]
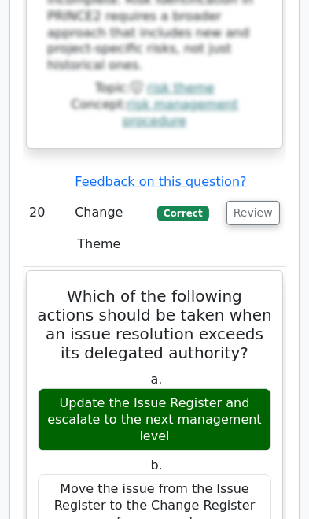
scroll to position [27281, 0]
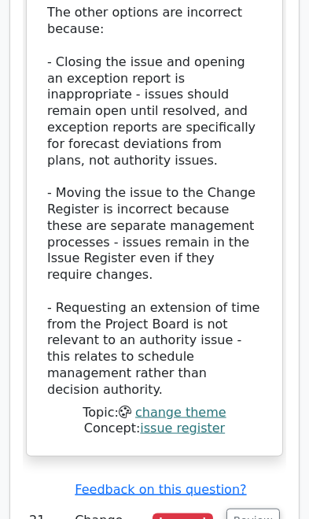
scroll to position [28380, 0]
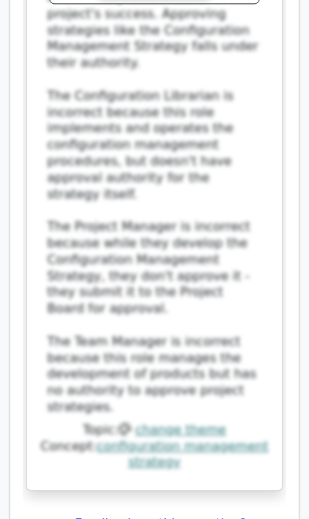
scroll to position [29464, 0]
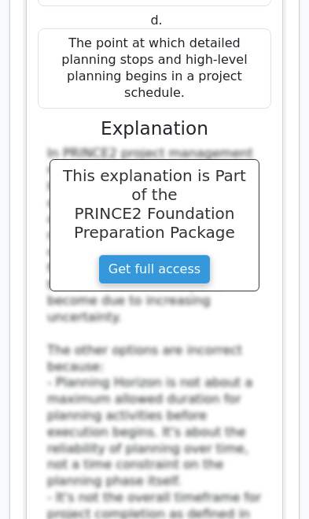
scroll to position [30396, 0]
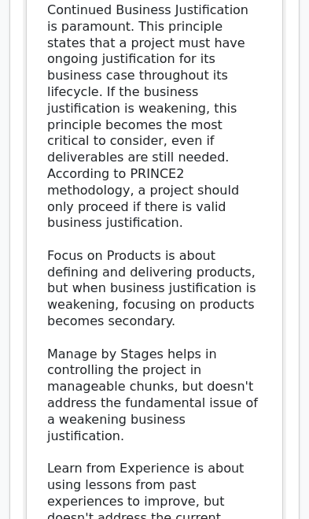
scroll to position [31653, 0]
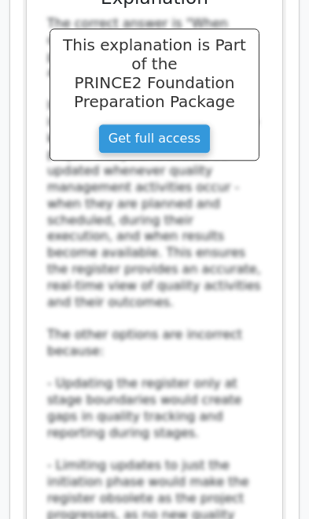
scroll to position [32834, 0]
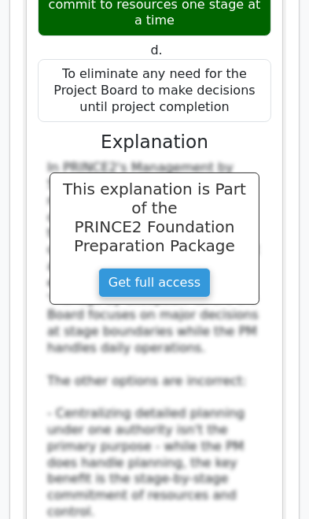
scroll to position [34006, 0]
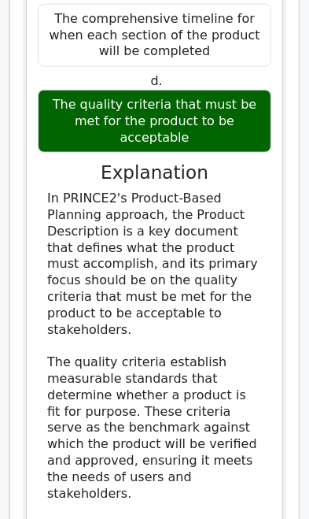
scroll to position [35177, 0]
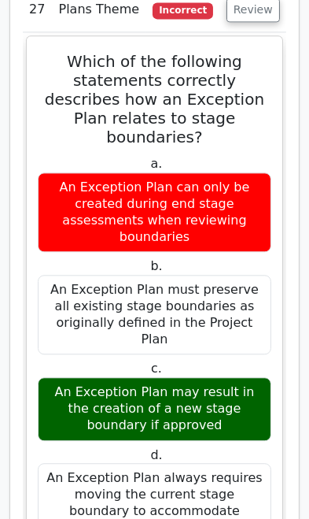
scroll to position [36134, 0]
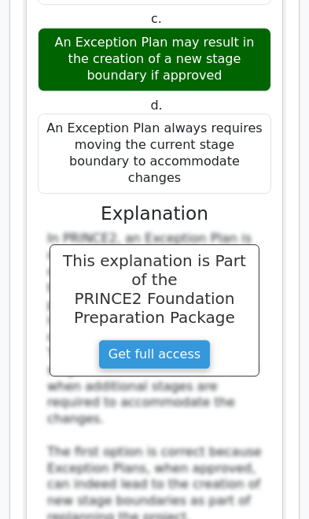
scroll to position [36484, 0]
